Goal: Transaction & Acquisition: Purchase product/service

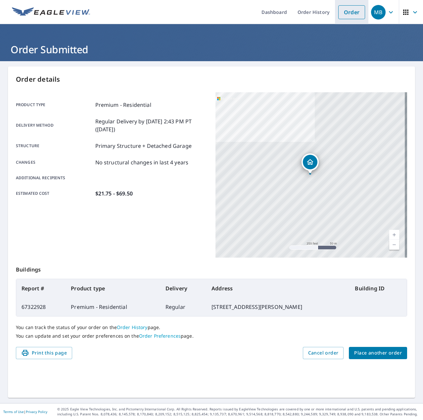
click at [339, 7] on link "Order" at bounding box center [351, 12] width 27 height 14
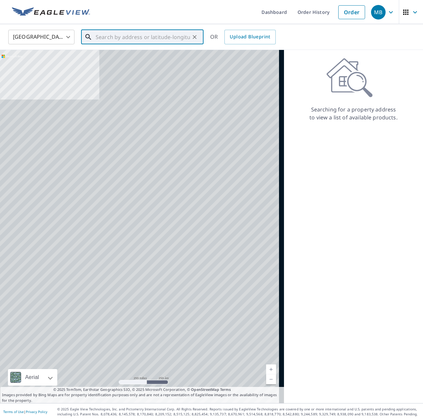
click at [136, 41] on input "text" at bounding box center [143, 37] width 94 height 19
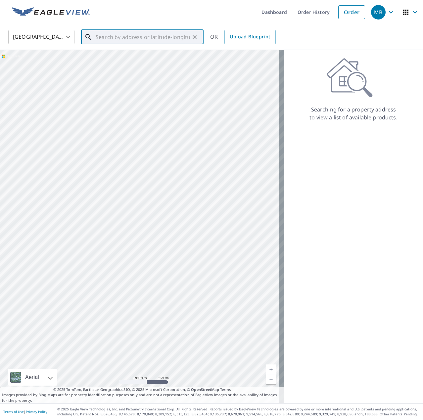
paste input "[STREET_ADDRESS][PERSON_NAME]"
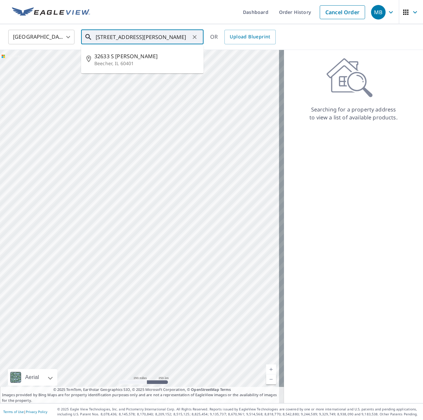
type input "[STREET_ADDRESS][PERSON_NAME]"
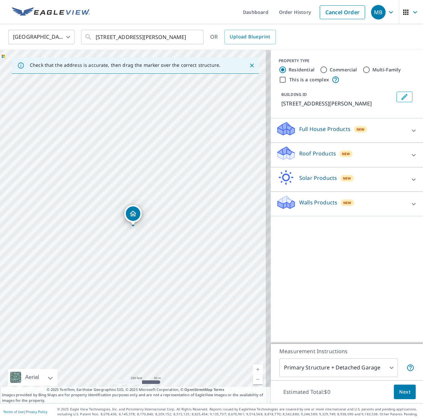
click at [289, 150] on icon at bounding box center [286, 154] width 20 height 16
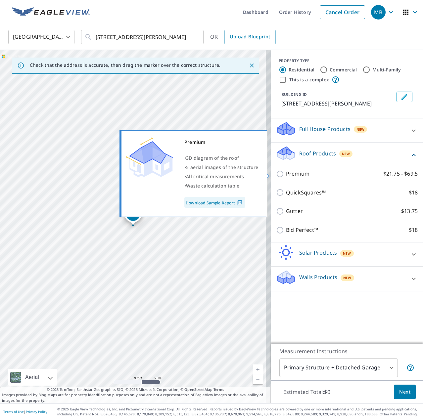
click at [286, 172] on p "Premium" at bounding box center [297, 174] width 23 height 8
click at [286, 172] on input "Premium $21.75 - $69.5" at bounding box center [281, 174] width 10 height 8
checkbox input "true"
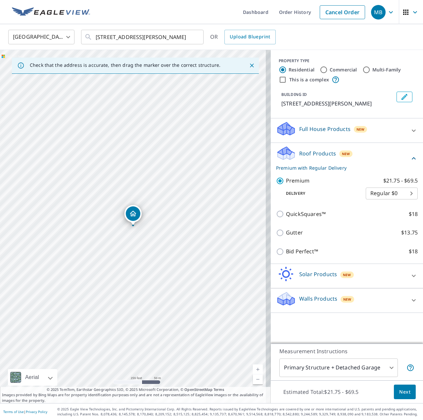
click at [400, 394] on span "Next" at bounding box center [404, 392] width 11 height 8
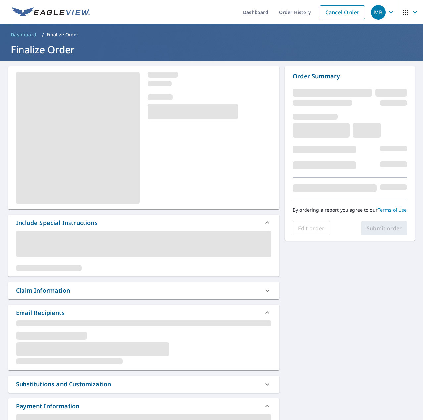
click at [110, 291] on div "Claim Information" at bounding box center [137, 290] width 243 height 9
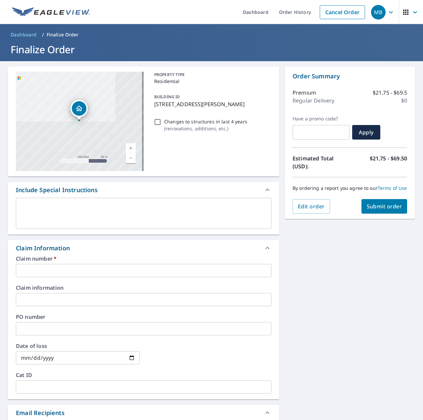
click at [54, 273] on input "text" at bounding box center [143, 270] width 255 height 13
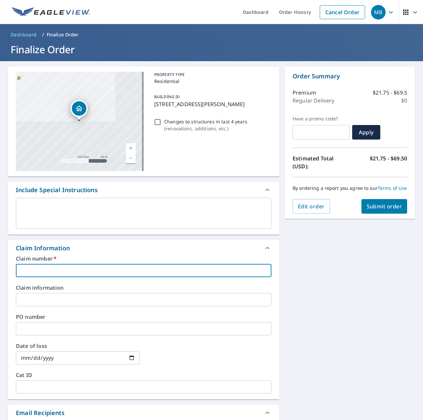
paste input "7577118"
type input "7577118"
checkbox input "true"
type input "7577118"
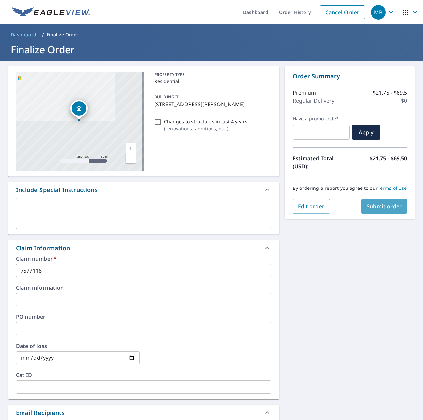
click at [369, 209] on span "Submit order" at bounding box center [384, 206] width 35 height 7
checkbox input "true"
